Goal: Transaction & Acquisition: Subscribe to service/newsletter

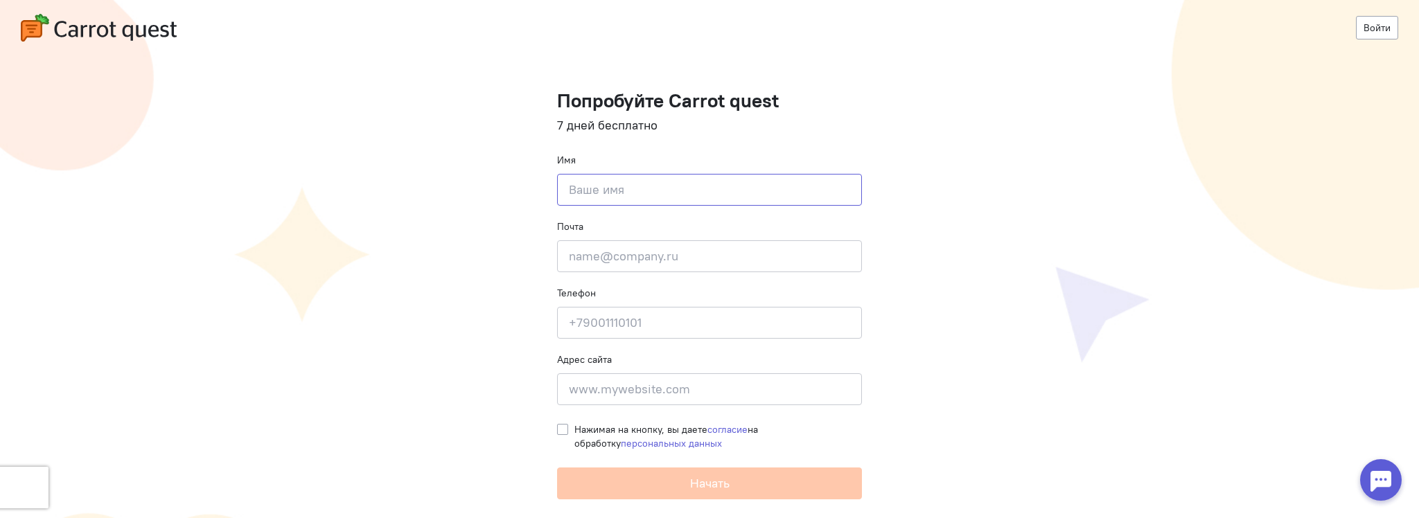
click at [606, 190] on input at bounding box center [709, 190] width 305 height 32
click at [599, 193] on input at bounding box center [709, 190] width 305 height 32
type input "[PERSON_NAME]"
type input "[EMAIL_ADDRESS][DOMAIN_NAME]"
type input "[PHONE_NUMBER]"
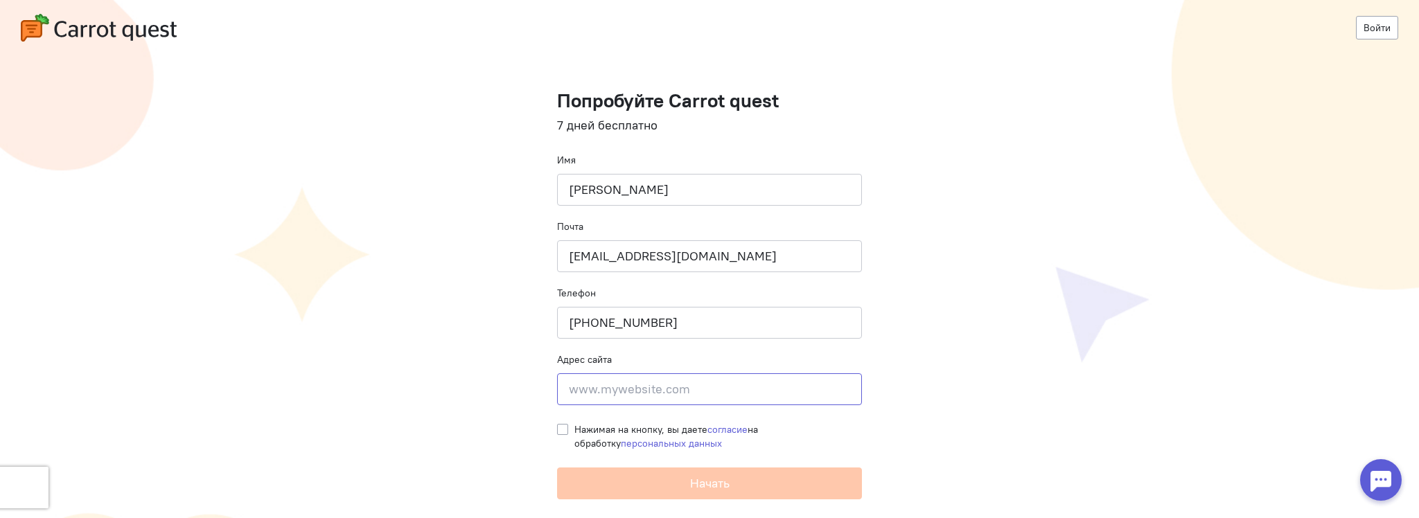
type input "[STREET_ADDRESS]"
click at [556, 426] on cq-registration "Войти Попробуйте Carrot quest 7 дней бесплатно Имя Кристина Почта pr@sugarmedia…" at bounding box center [709, 259] width 1419 height 518
click at [574, 426] on label "Нажимая на кнопку, вы даете согласие на обработку персональных данных" at bounding box center [718, 437] width 288 height 28
click at [561, 426] on input "Нажимая на кнопку, вы даете согласие на обработку персональных данных" at bounding box center [562, 429] width 11 height 12
checkbox input "true"
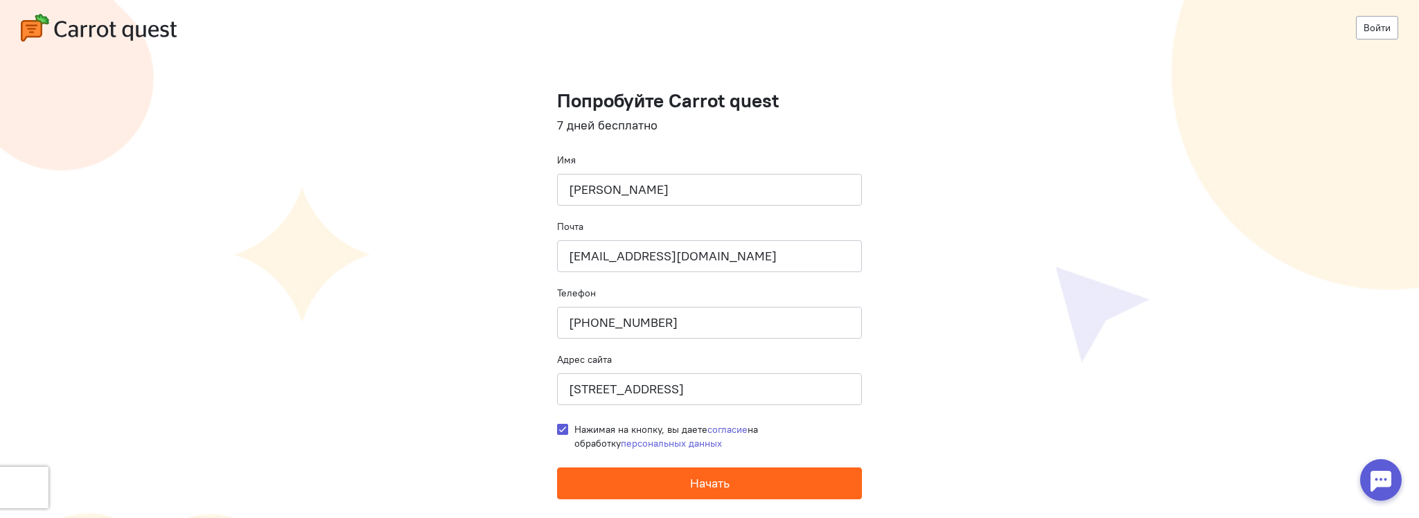
click at [640, 481] on button "Начать" at bounding box center [709, 484] width 305 height 32
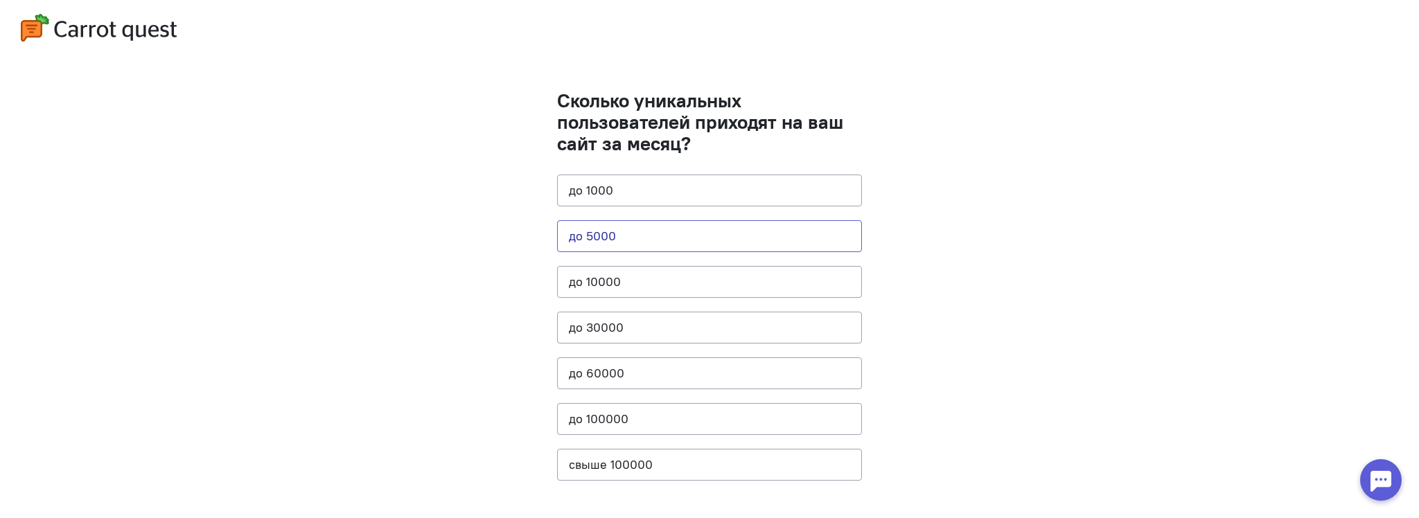
click at [610, 238] on button "до 5000" at bounding box center [709, 236] width 305 height 32
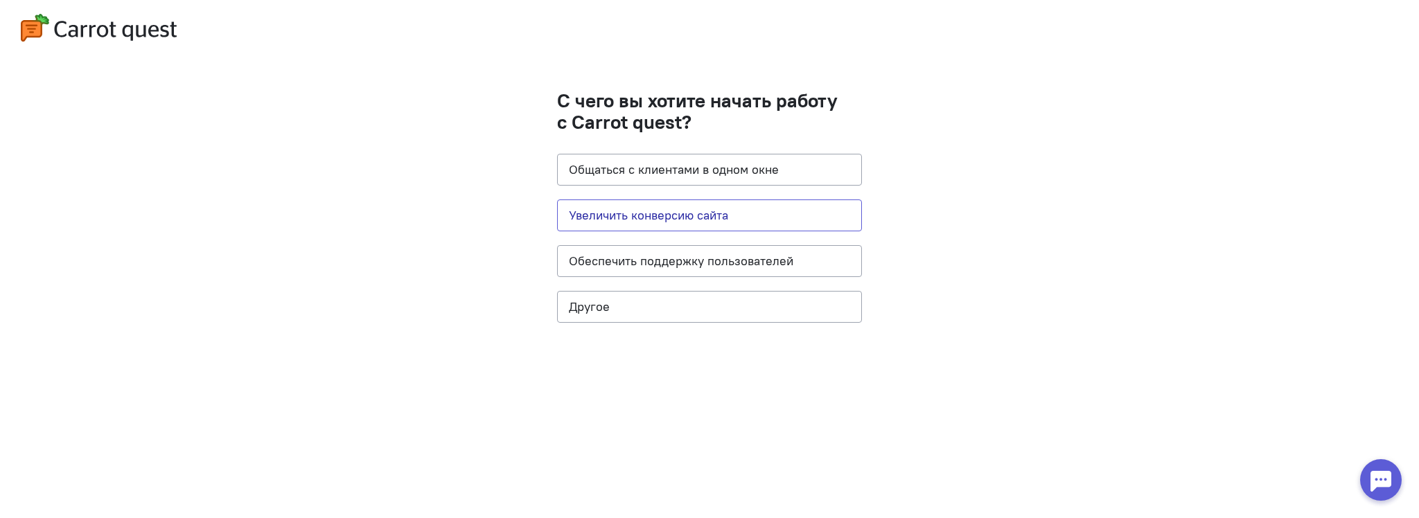
click at [701, 217] on button "Увеличить конверсию сайта" at bounding box center [709, 216] width 305 height 32
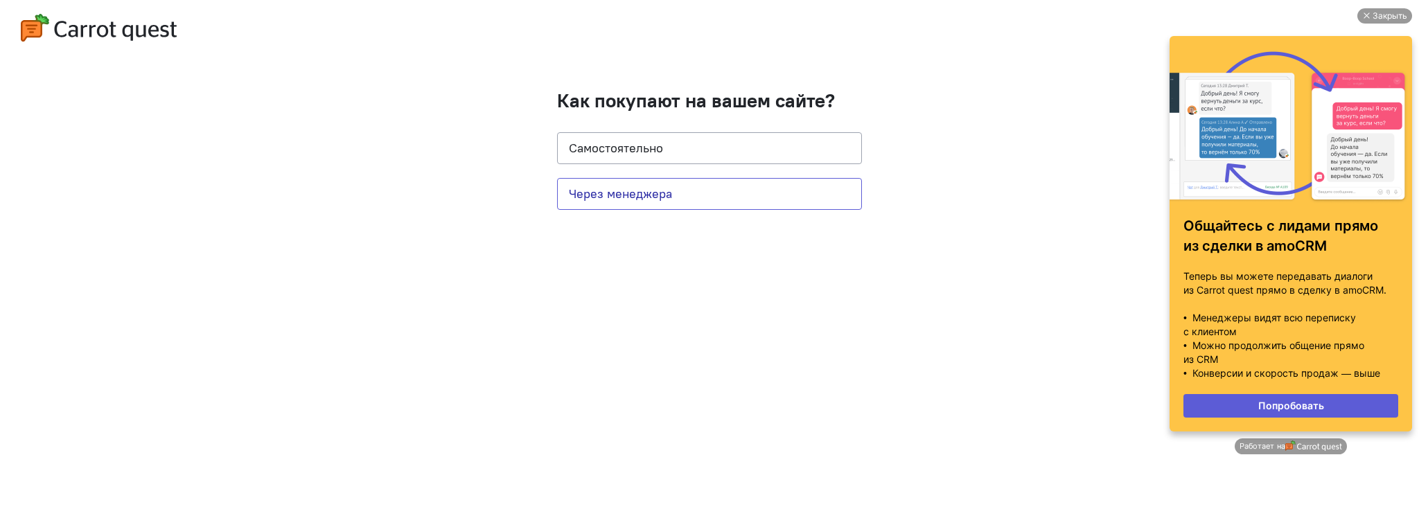
click at [723, 183] on button "Через менеджера" at bounding box center [709, 194] width 305 height 32
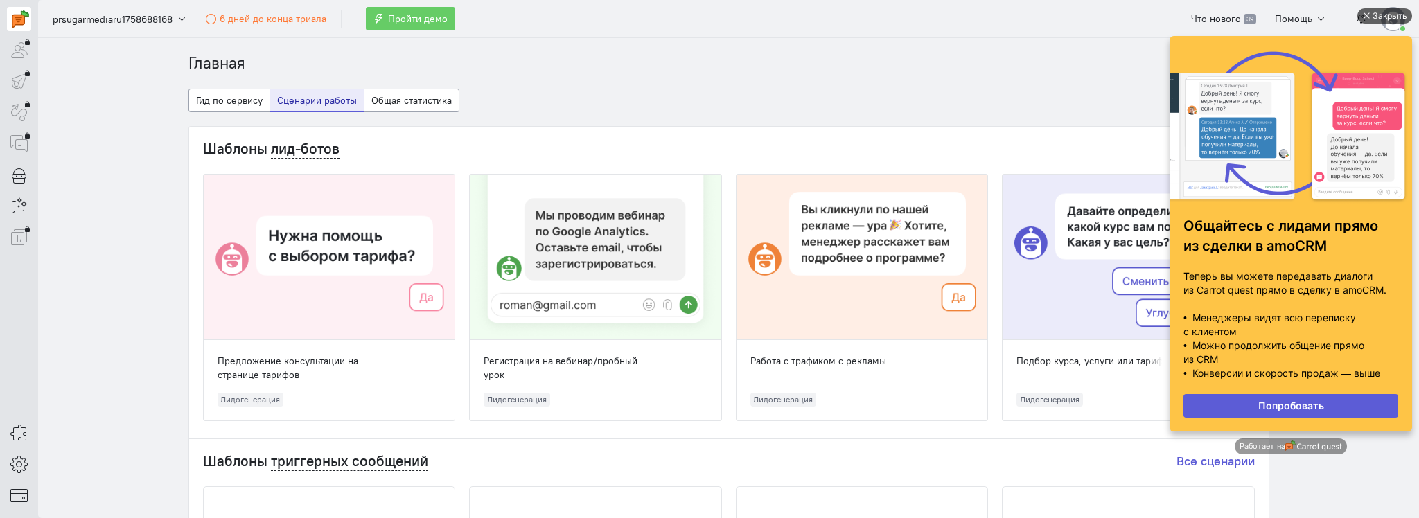
click at [1385, 8] on div "Закрыть" at bounding box center [1390, 15] width 35 height 15
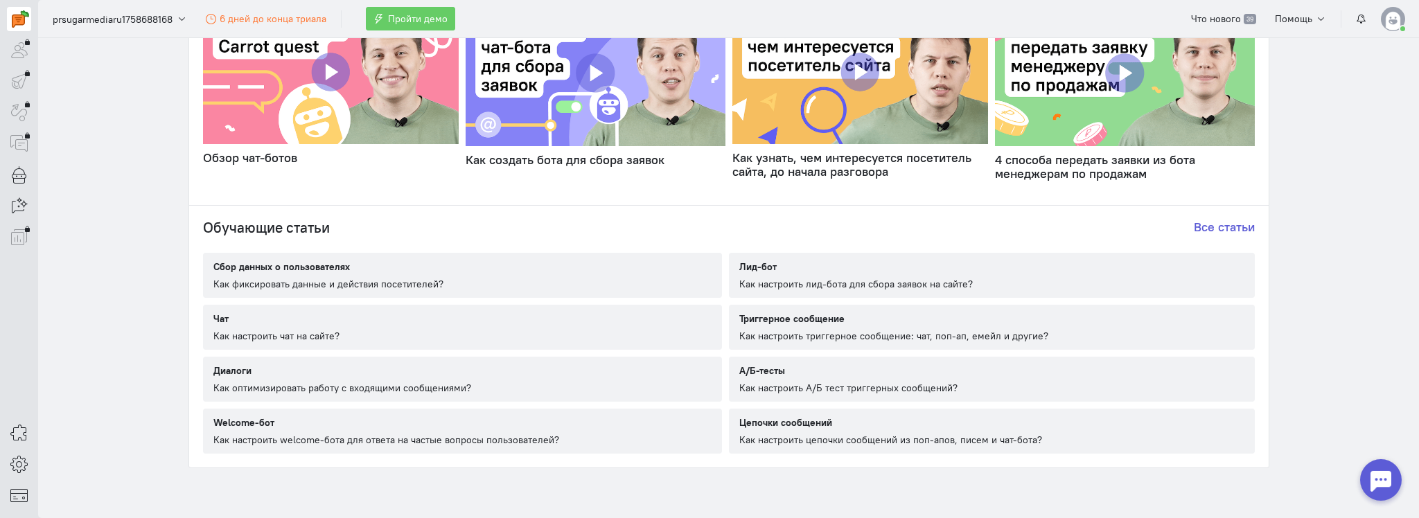
scroll to position [740, 0]
